Goal: Information Seeking & Learning: Learn about a topic

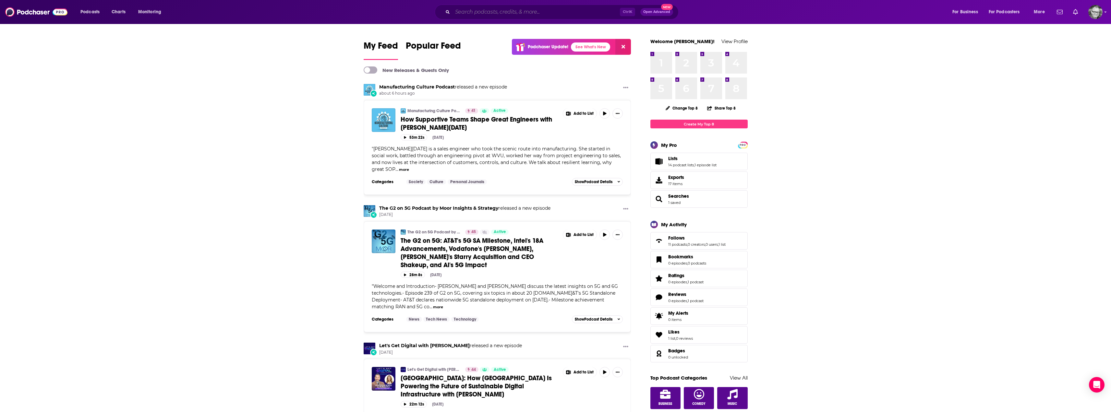
click at [493, 8] on input "Search podcasts, credits, & more..." at bounding box center [536, 12] width 167 height 10
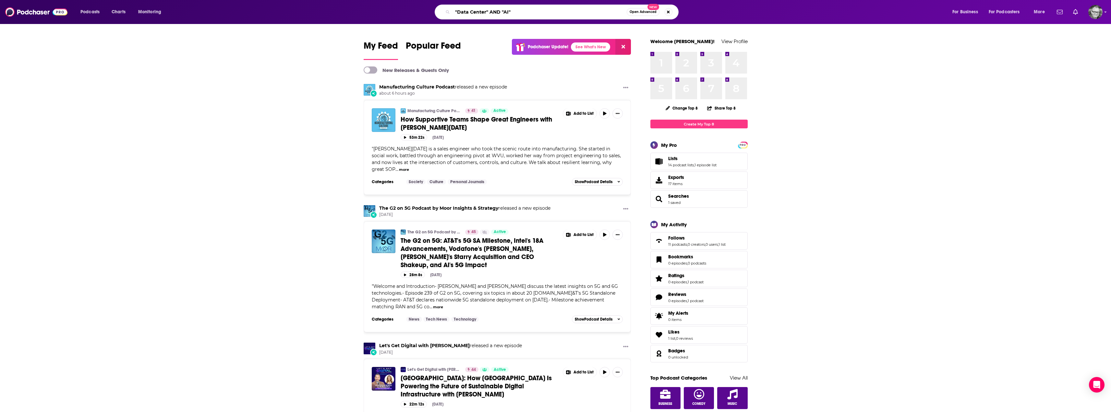
type input ""Data Center" AND "AI""
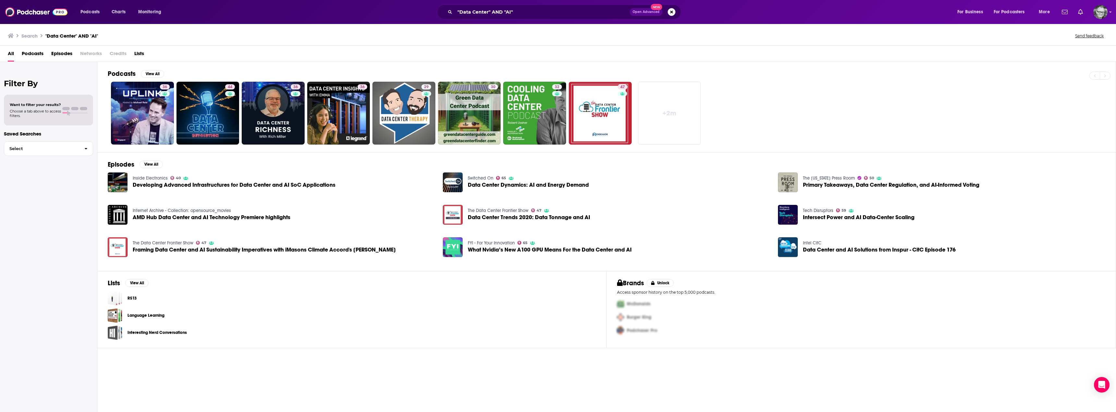
click at [280, 187] on span "Developing Advanced Infrastructures for Data Center and AI SoC Applications" at bounding box center [234, 185] width 203 height 6
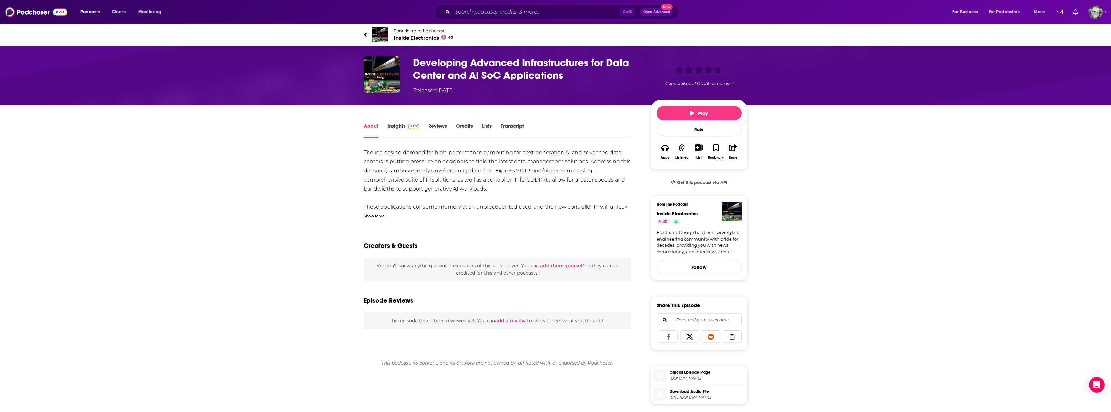
click at [397, 127] on link "Insights" at bounding box center [403, 130] width 32 height 15
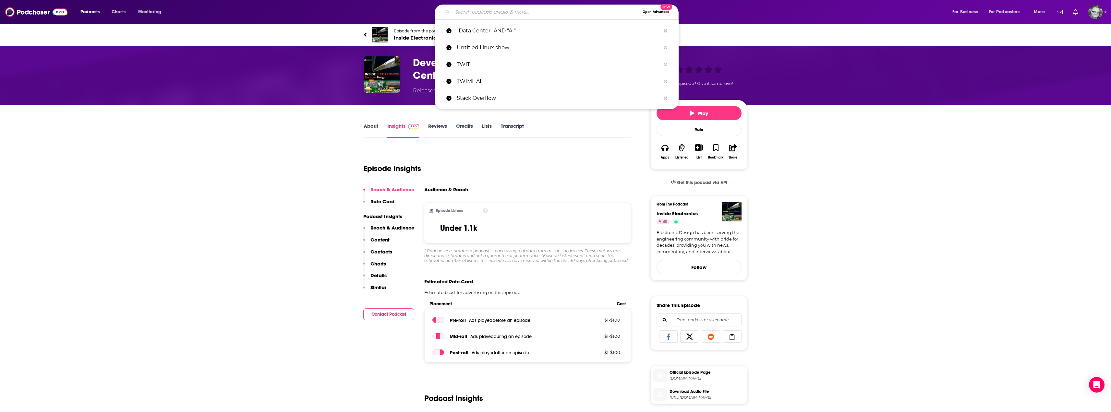
click at [584, 13] on input "Search podcasts, credits, & more..." at bounding box center [546, 12] width 187 height 10
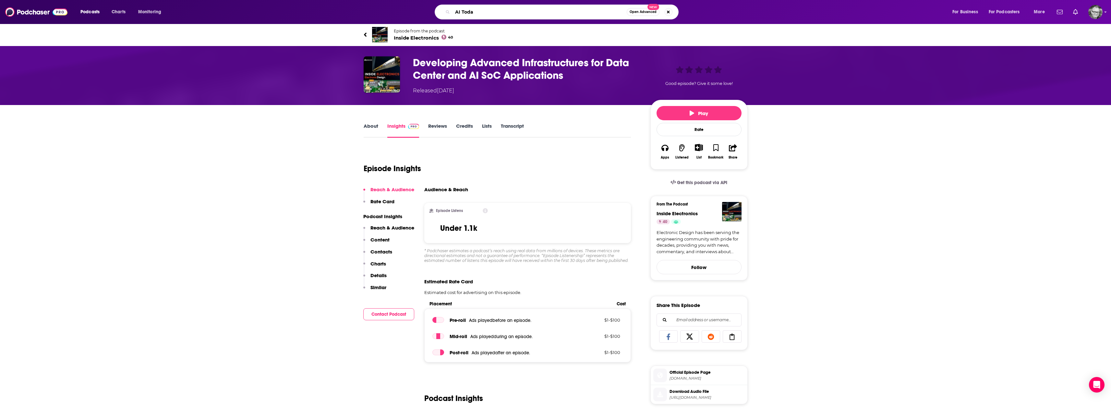
type input "AI [DATE]"
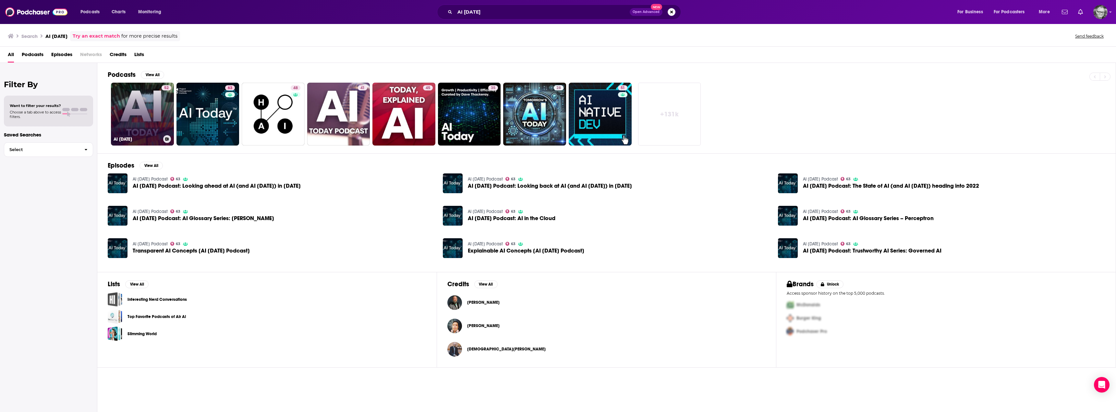
click at [151, 122] on link "52 AI [DATE]" at bounding box center [142, 114] width 63 height 63
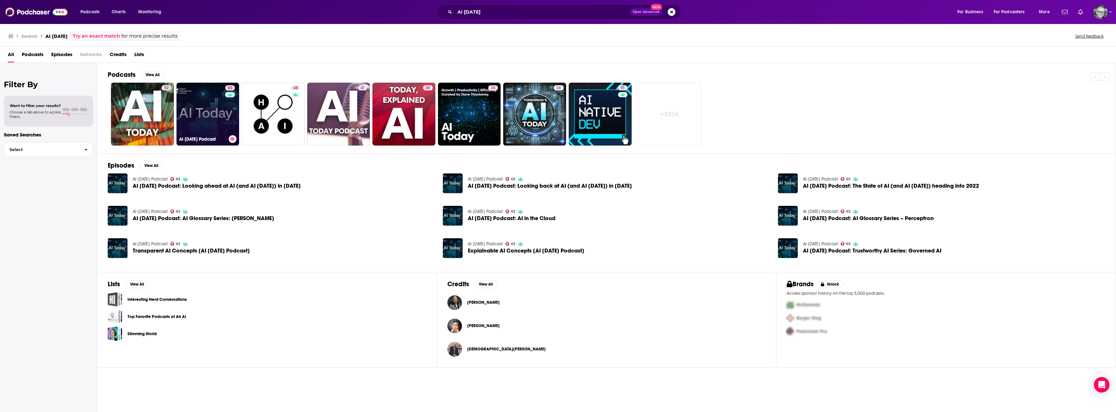
click at [199, 107] on link "63 AI [DATE] Podcast" at bounding box center [207, 114] width 63 height 63
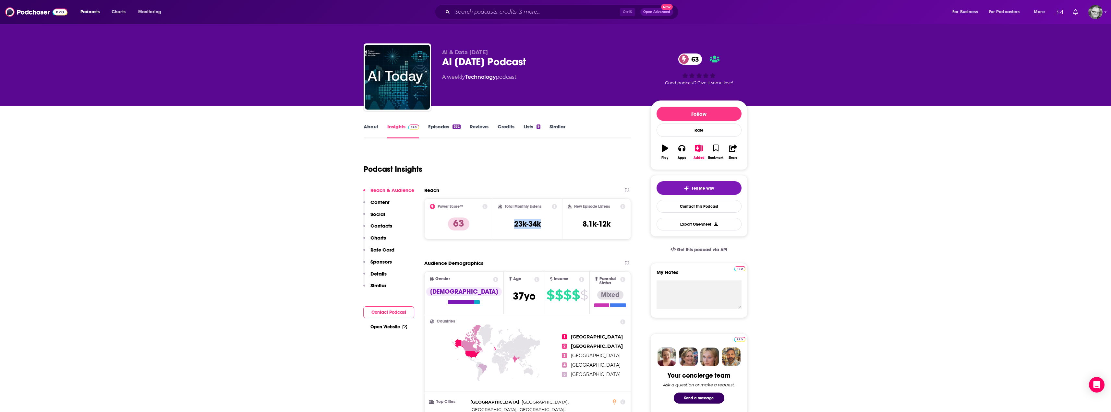
drag, startPoint x: 547, startPoint y: 227, endPoint x: 507, endPoint y: 225, distance: 40.3
click at [507, 225] on div "Total Monthly Listens 23k-34k" at bounding box center [527, 219] width 59 height 30
